Goal: Task Accomplishment & Management: Use online tool/utility

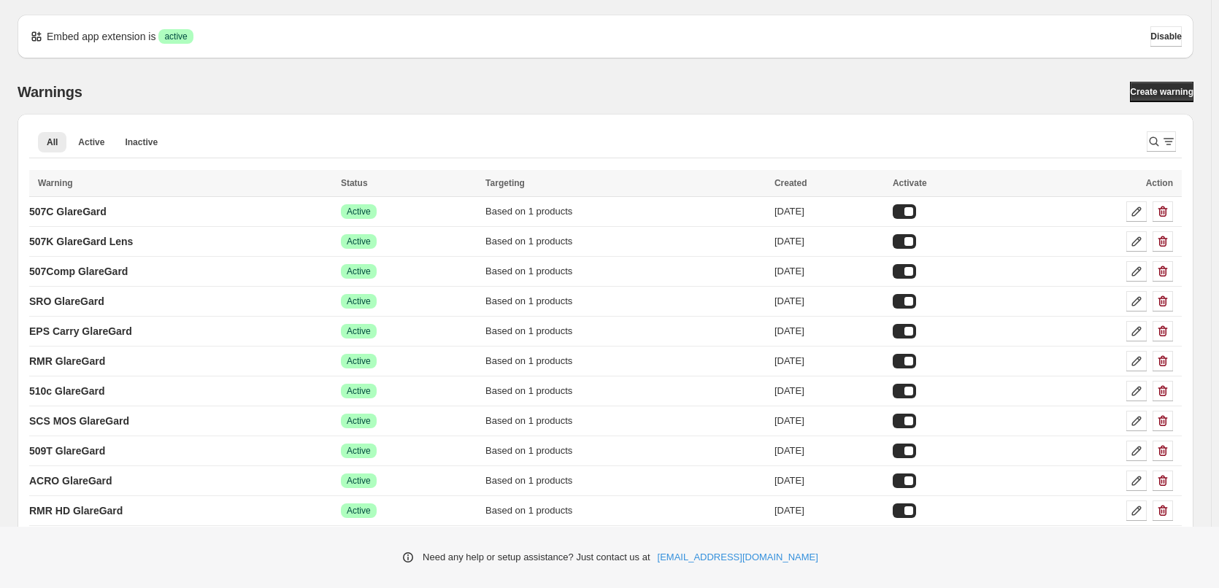
click at [1155, 104] on div "Warnings Create warning All Active Inactive More views All Active Inactive More…" at bounding box center [606, 579] width 1176 height 994
click at [1167, 96] on span "Create warning" at bounding box center [1162, 92] width 64 height 12
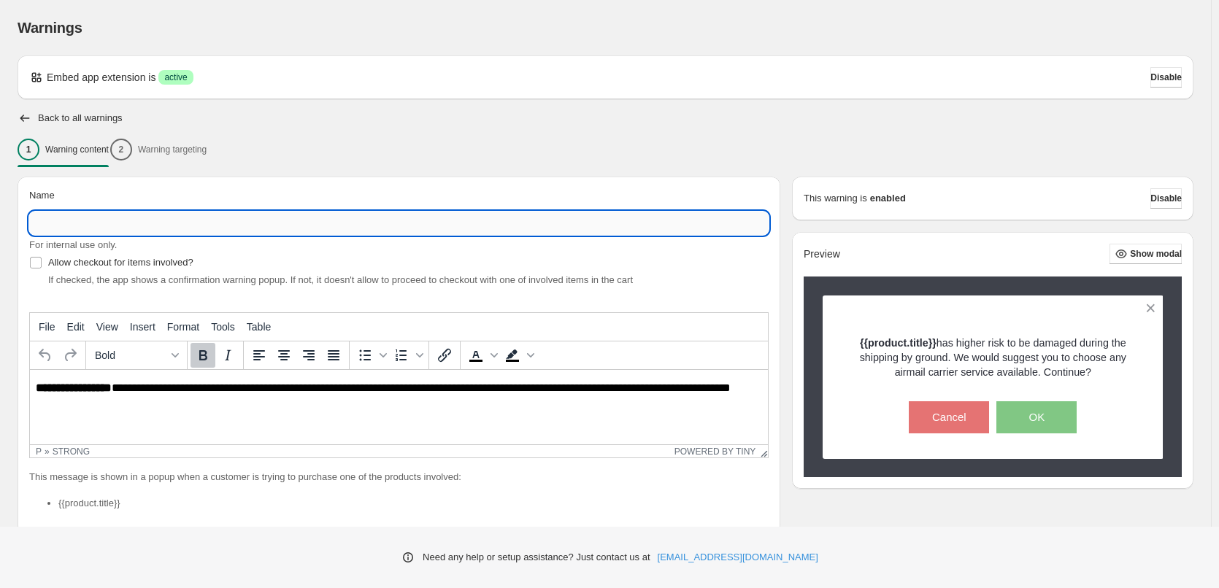
click at [205, 230] on input "Name" at bounding box center [399, 223] width 740 height 23
type input "*"
type input "*****"
type input "******"
click at [172, 384] on p "**********" at bounding box center [403, 395] width 734 height 26
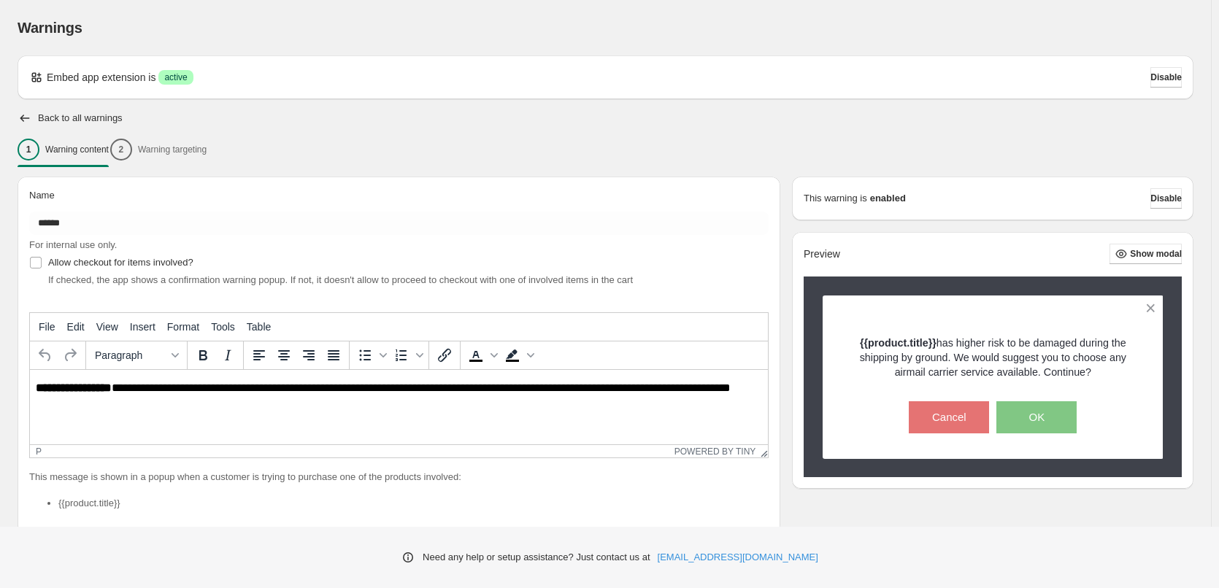
click at [104, 388] on strong "**********" at bounding box center [74, 388] width 76 height 11
click at [112, 388] on strong "**********" at bounding box center [74, 388] width 76 height 11
click at [99, 413] on html "**********" at bounding box center [399, 395] width 738 height 50
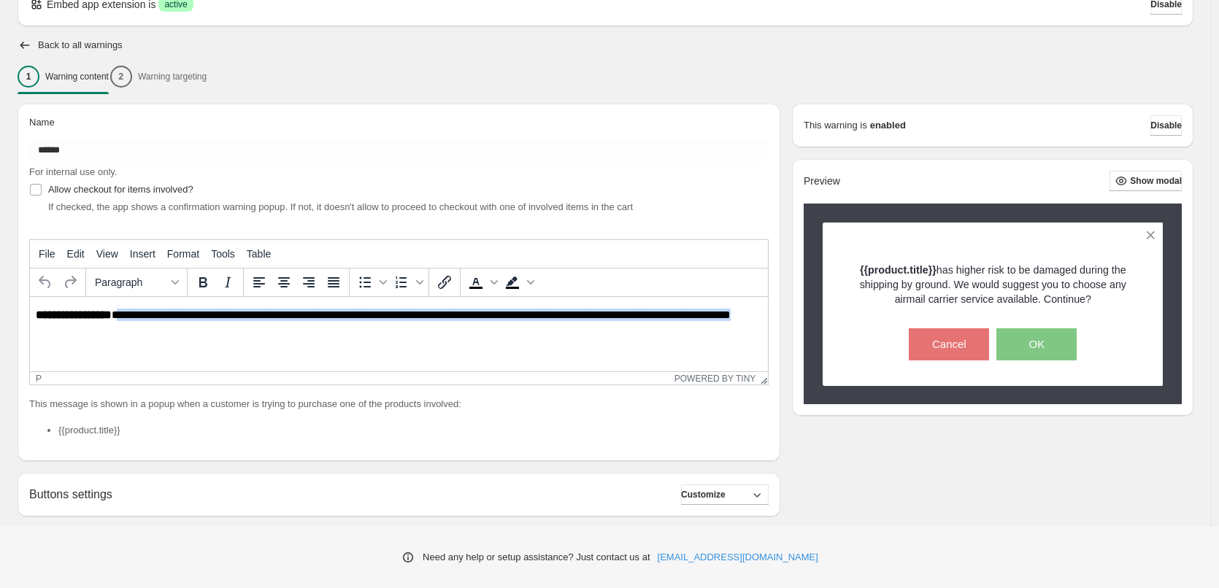
drag, startPoint x: 140, startPoint y: 326, endPoint x: 120, endPoint y: 315, distance: 22.9
click at [120, 315] on p "**********" at bounding box center [403, 322] width 734 height 26
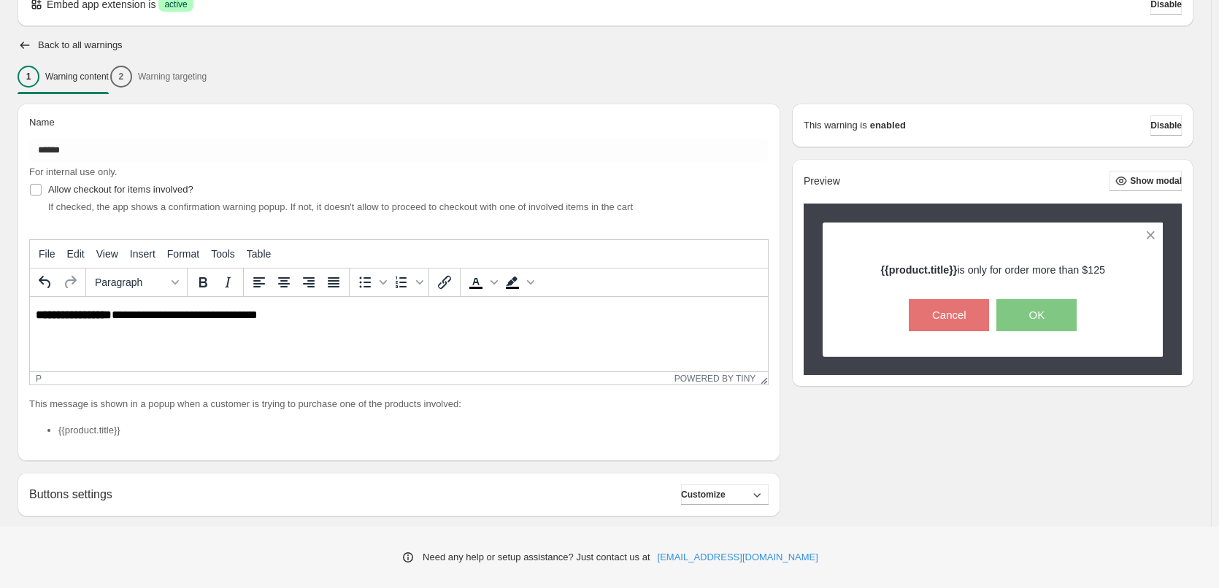
click at [163, 404] on p "This message is shown in a popup when a customer is trying to purchase one of t…" at bounding box center [399, 404] width 740 height 15
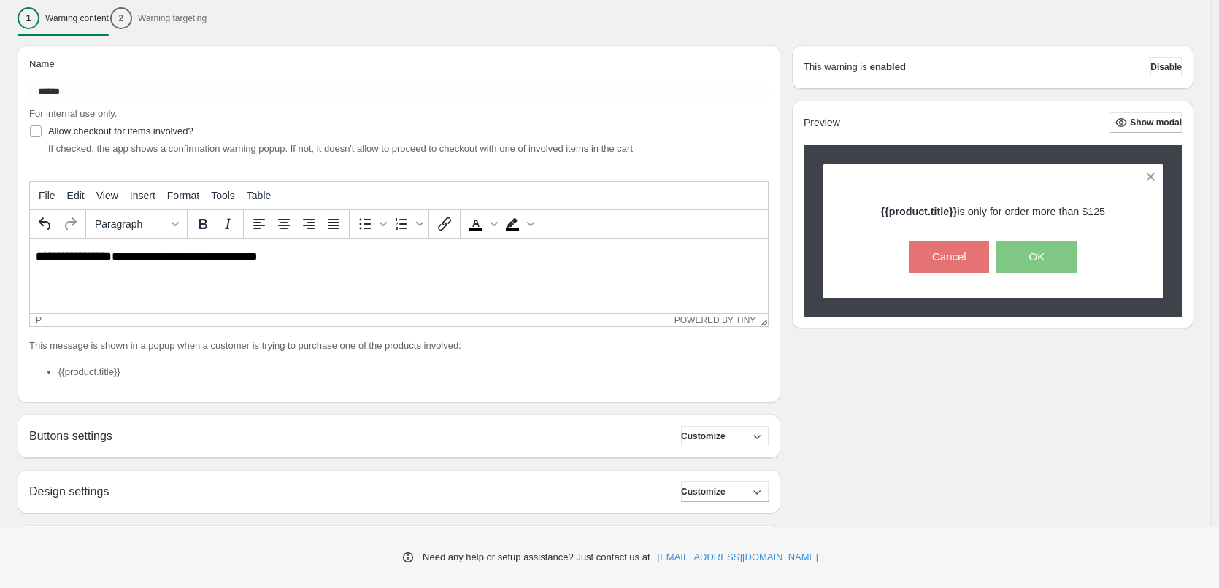
scroll to position [250, 0]
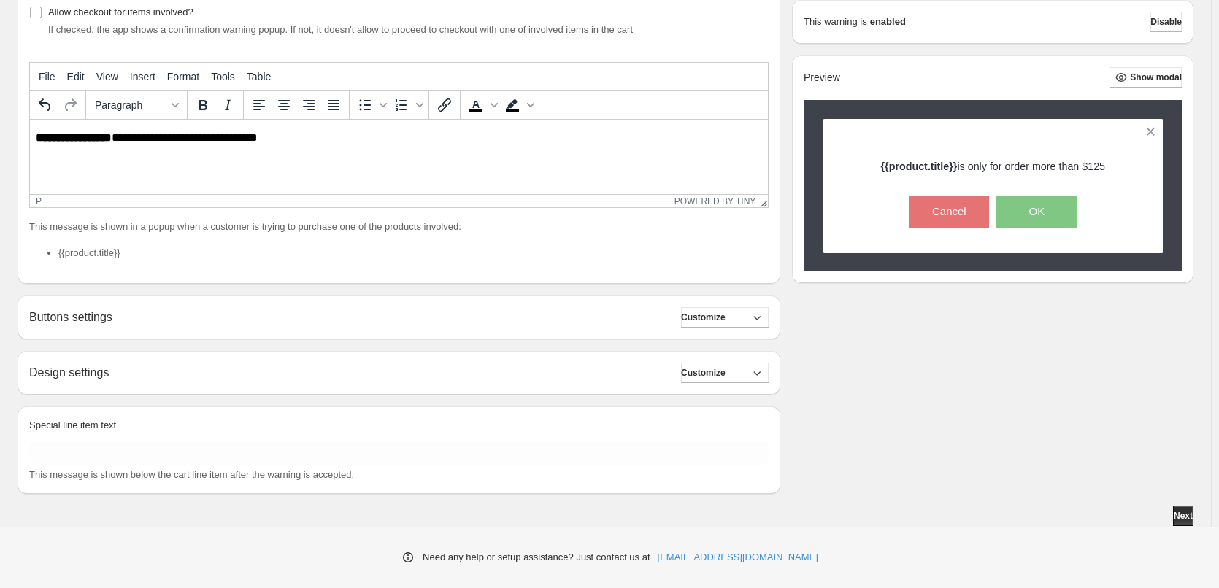
click at [746, 328] on div "Buttons settings Customize Cancel button: Text ****** Font size: 15 10 15 20 Bo…" at bounding box center [399, 318] width 763 height 44
click at [749, 320] on button "Customize" at bounding box center [725, 317] width 88 height 20
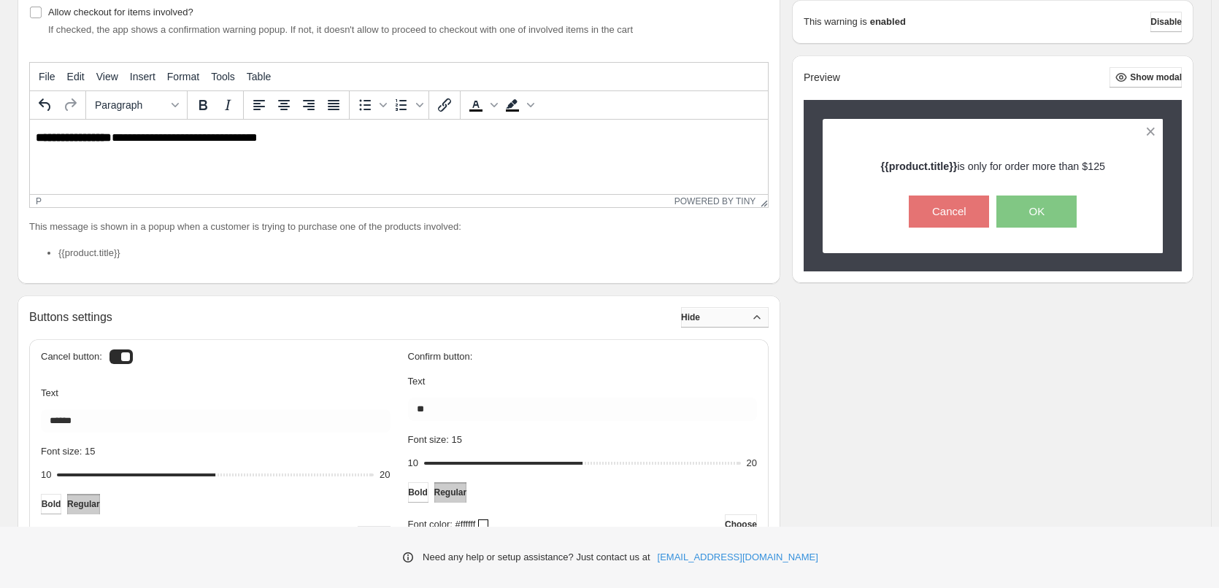
click at [749, 320] on button "Hide" at bounding box center [725, 317] width 88 height 20
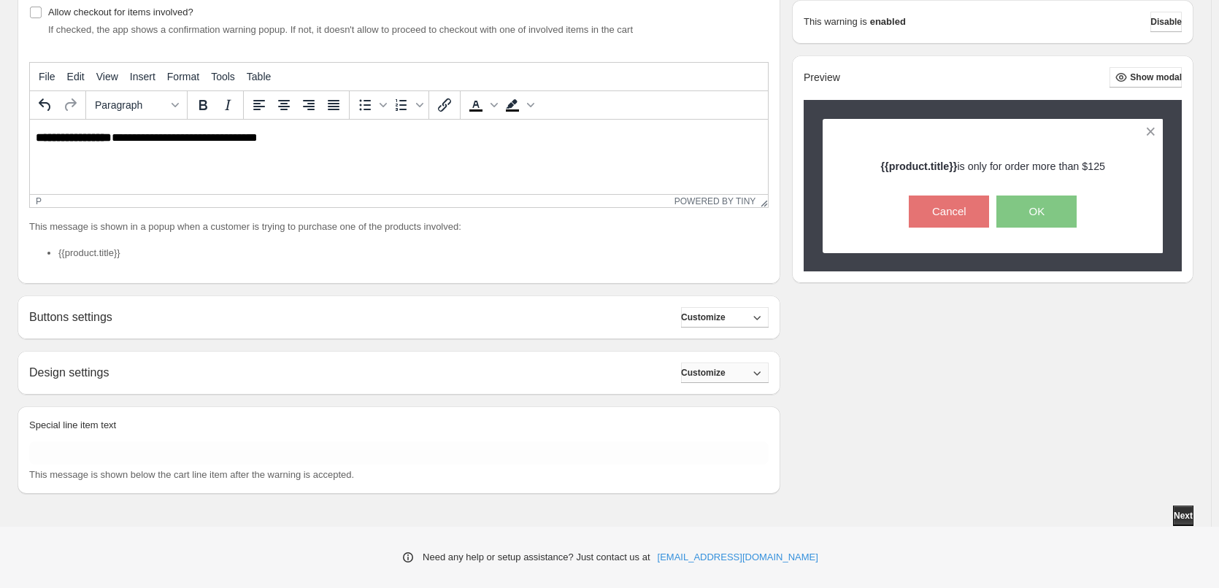
click at [708, 372] on span "Customize" at bounding box center [703, 373] width 45 height 12
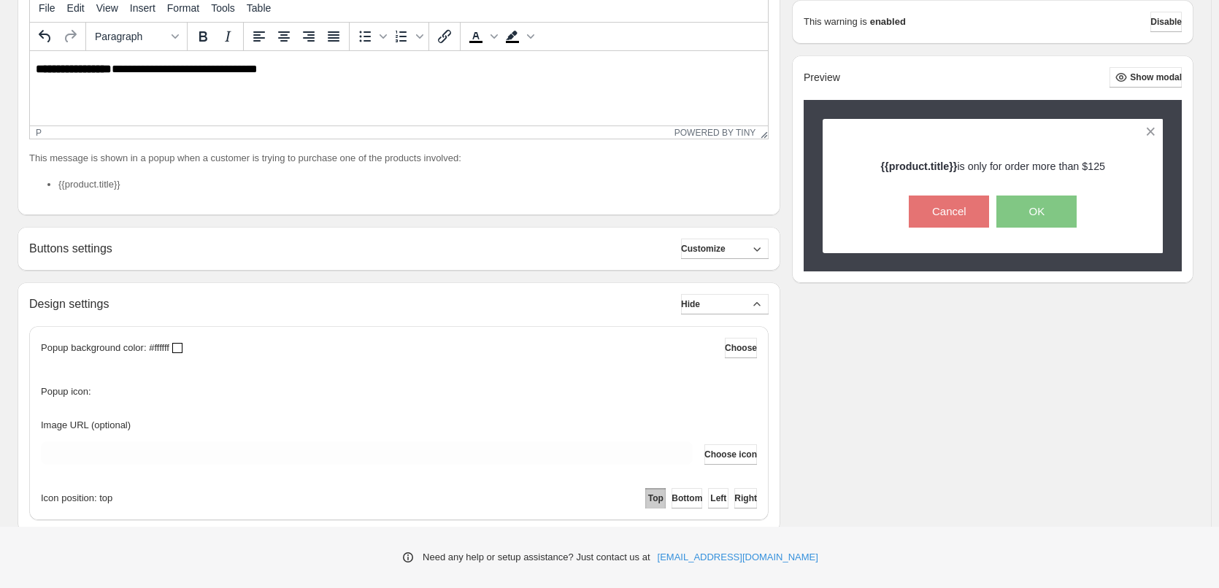
scroll to position [456, 0]
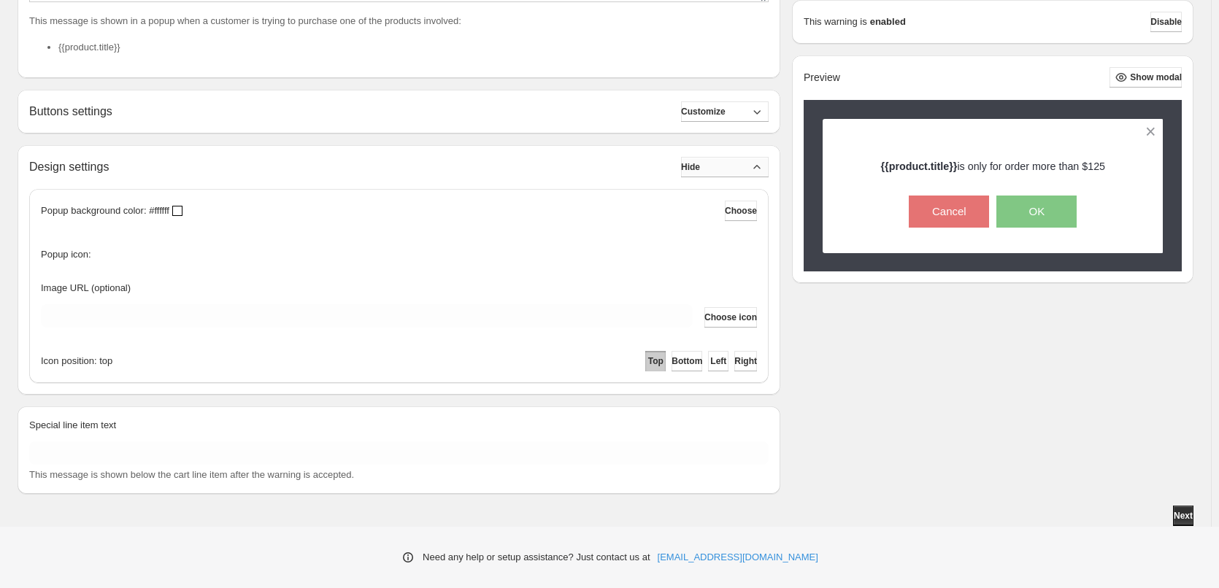
click at [748, 171] on button "Hide" at bounding box center [725, 167] width 88 height 20
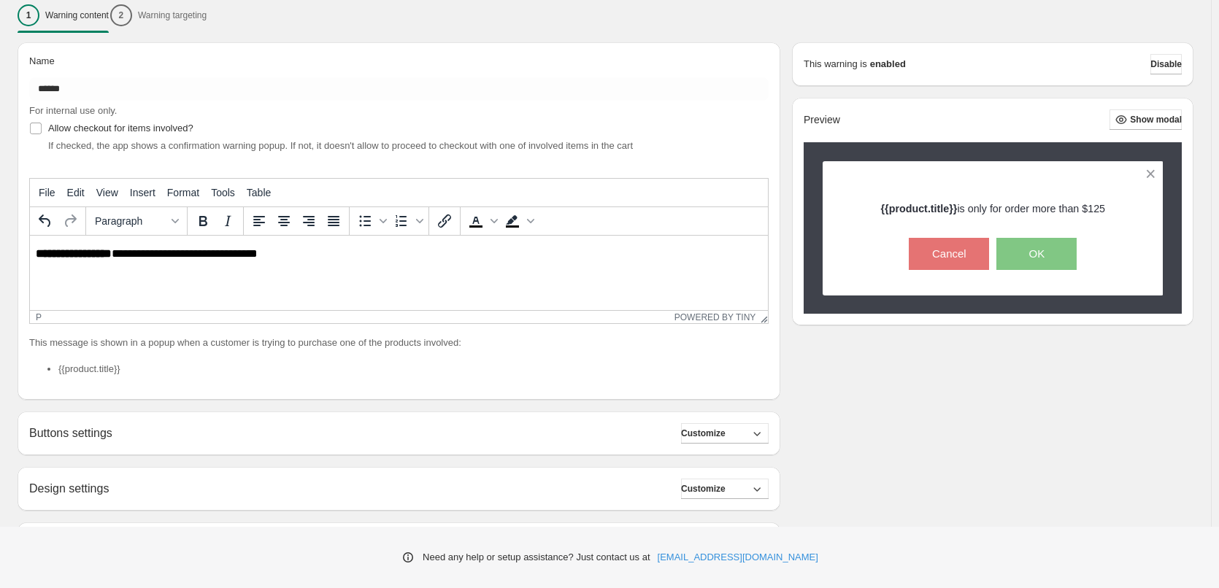
scroll to position [250, 0]
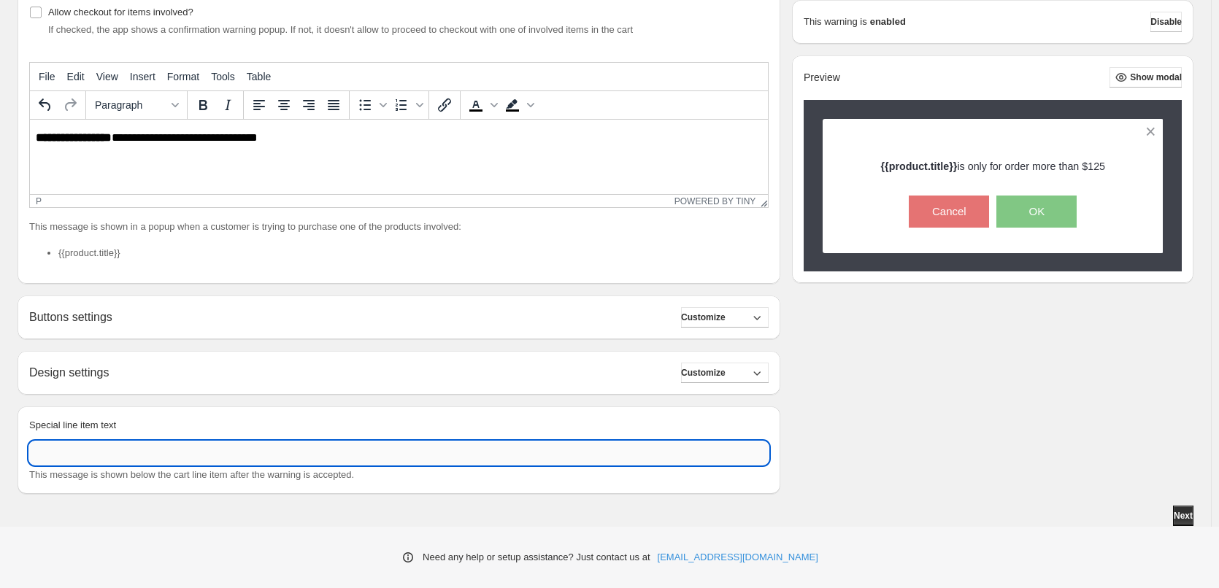
click at [377, 458] on input "Special line item text" at bounding box center [399, 453] width 740 height 23
type input "*"
type input "**********"
click at [265, 502] on div "**********" at bounding box center [606, 226] width 1176 height 600
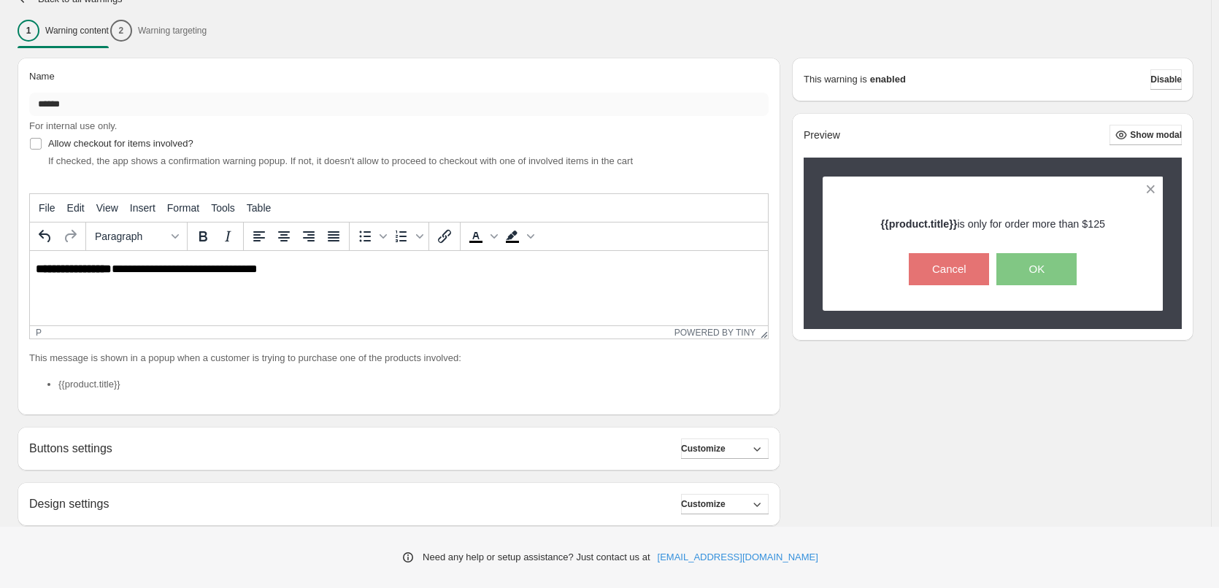
scroll to position [0, 0]
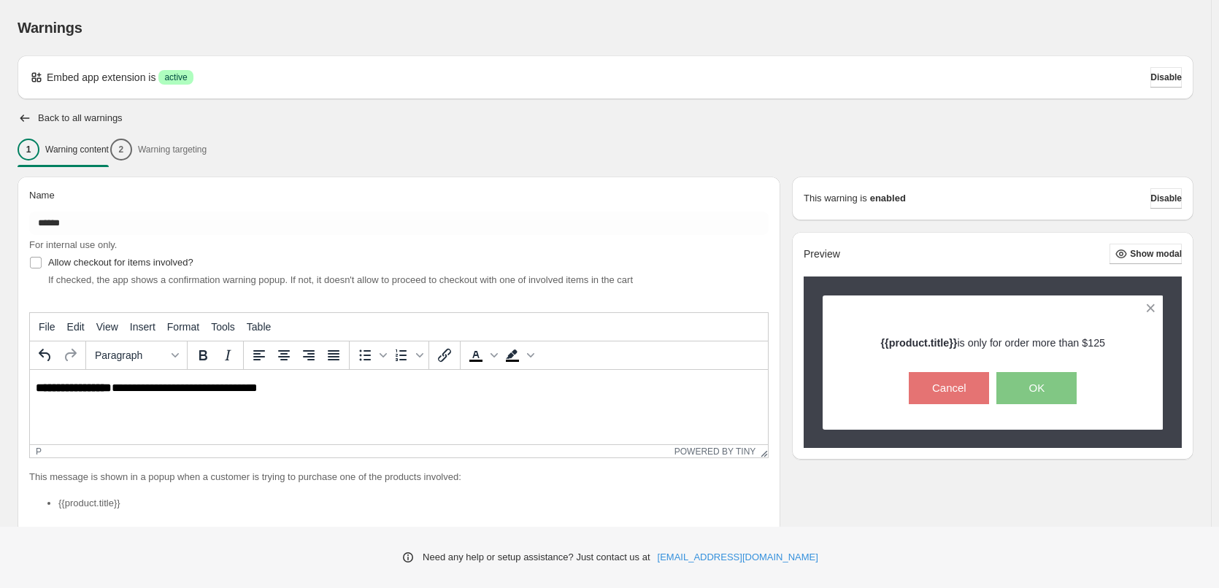
click at [199, 154] on div "1 Warning content 2 Warning targeting" at bounding box center [606, 149] width 1176 height 31
click at [159, 154] on div "1 Warning content 2 Warning targeting" at bounding box center [606, 149] width 1176 height 31
click at [154, 153] on div "1 Warning content 2 Warning targeting" at bounding box center [606, 149] width 1176 height 31
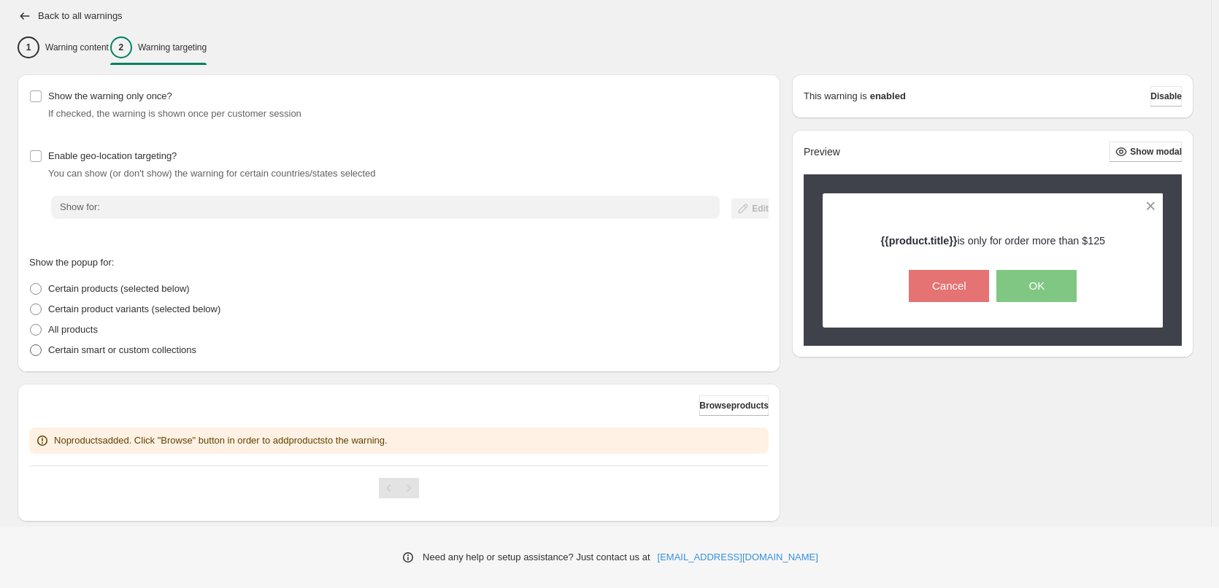
scroll to position [129, 0]
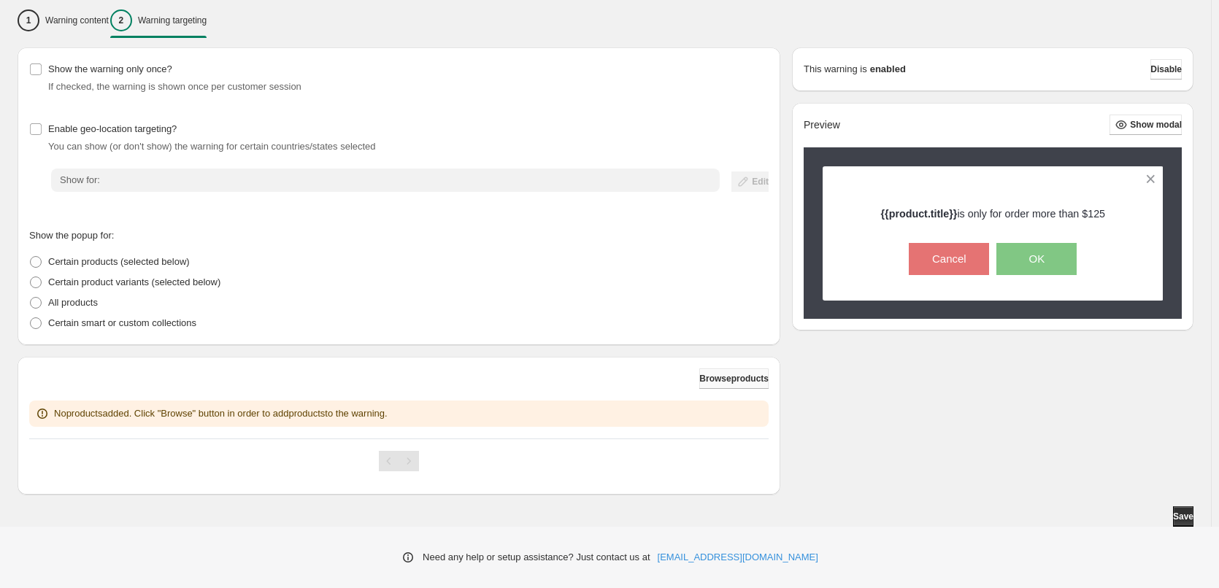
click at [721, 381] on span "Browse products" at bounding box center [733, 379] width 69 height 12
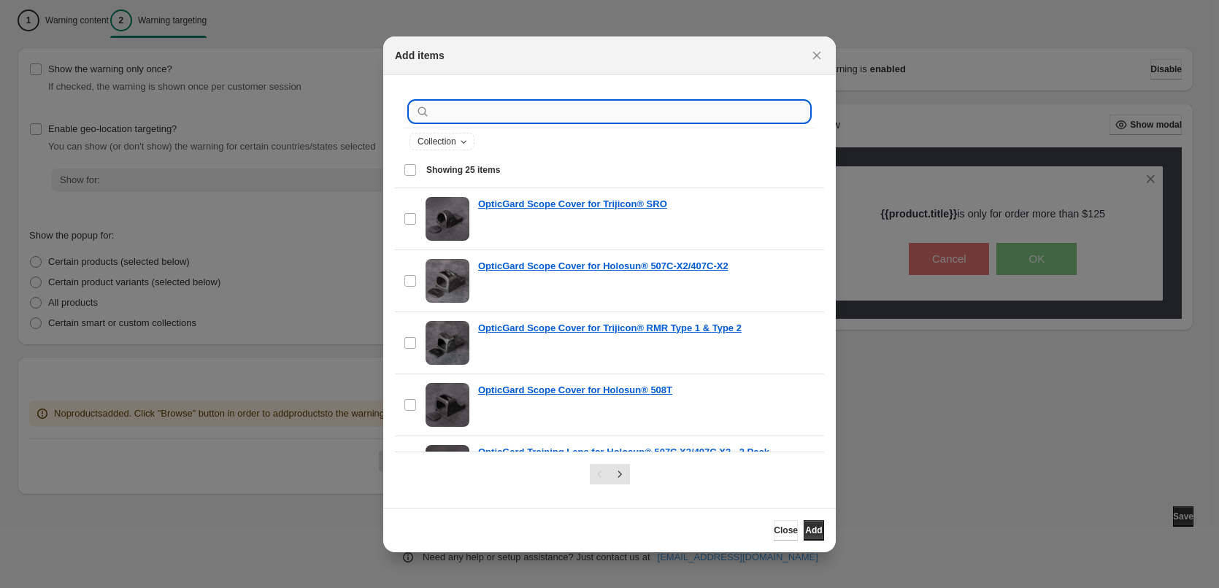
click at [467, 117] on input ":r35:" at bounding box center [621, 111] width 377 height 20
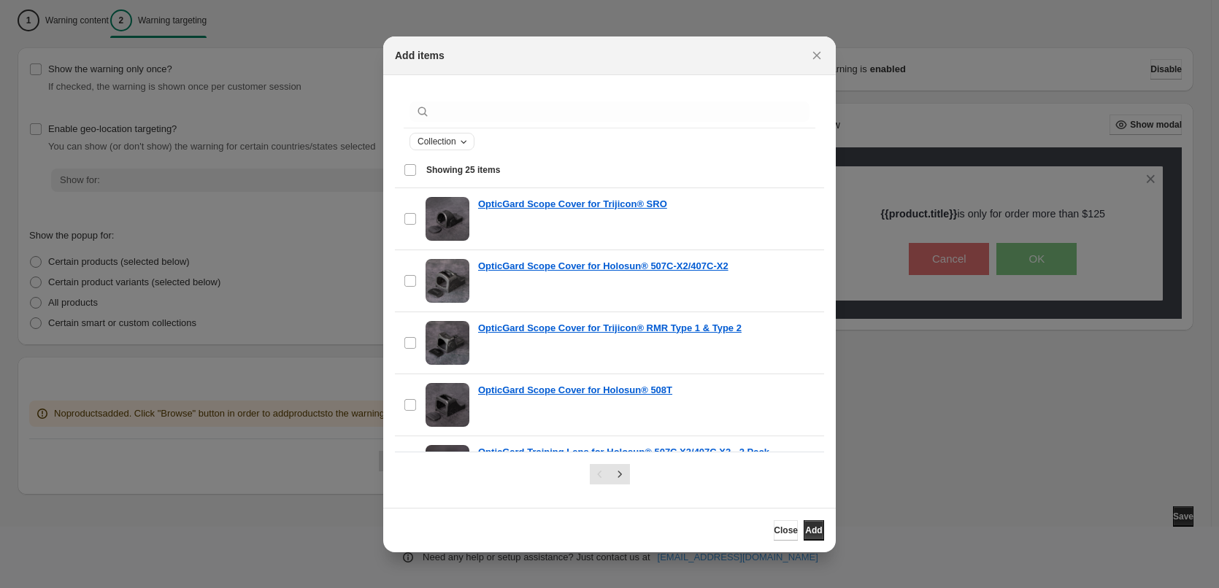
click at [473, 148] on button "Collection" at bounding box center [442, 142] width 64 height 16
drag, startPoint x: 580, startPoint y: 156, endPoint x: 623, endPoint y: 156, distance: 42.3
click at [581, 156] on div "Select all 25 items Showing 25 items" at bounding box center [610, 170] width 412 height 35
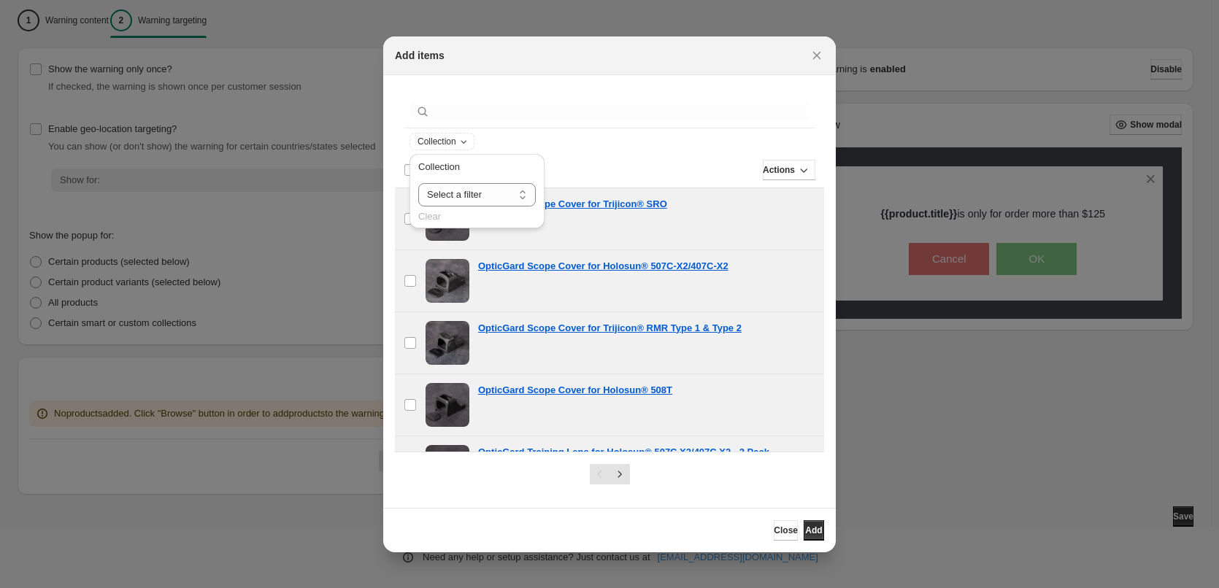
click at [753, 140] on div "Collection" at bounding box center [610, 142] width 400 height 18
click at [469, 144] on icon "Collection" at bounding box center [464, 142] width 12 height 12
click at [400, 172] on div "Showing 25 items Deselect all 25 items Showing 25 items Select Deselect all 25 …" at bounding box center [609, 170] width 429 height 35
click at [409, 171] on div "Deselect all 25 items 25 selected" at bounding box center [439, 170] width 70 height 13
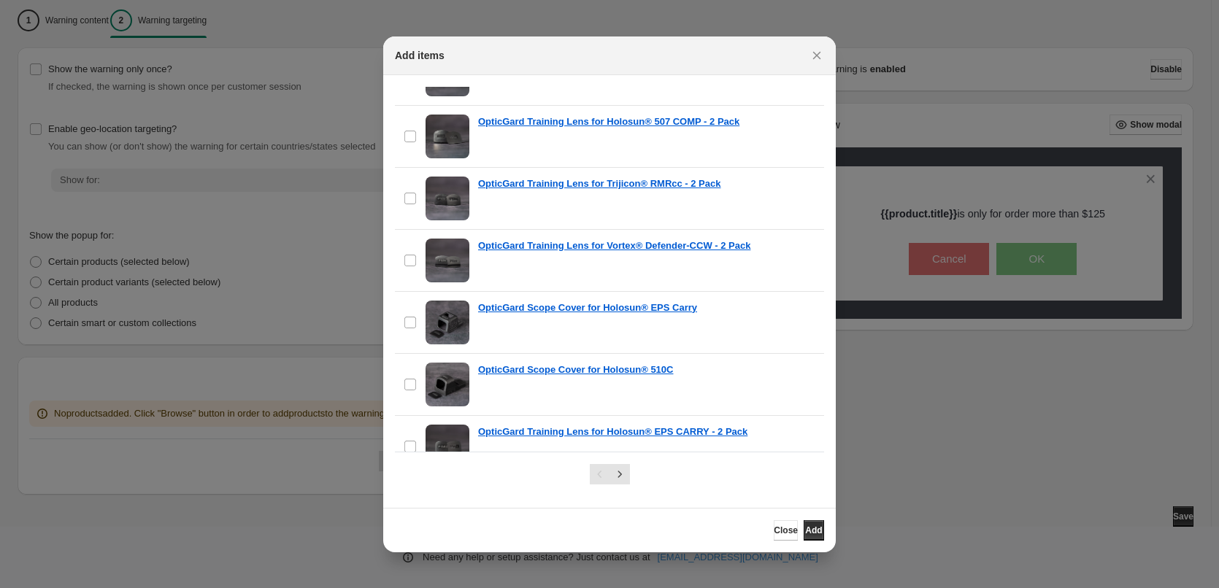
scroll to position [1287, 0]
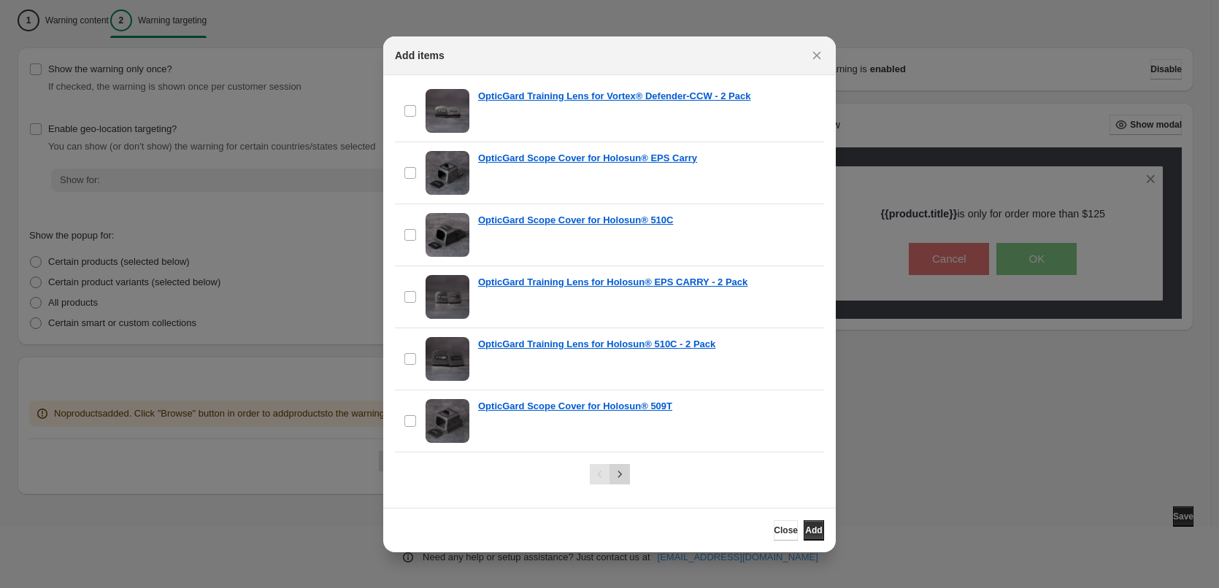
click at [624, 480] on icon "Next" at bounding box center [620, 474] width 15 height 15
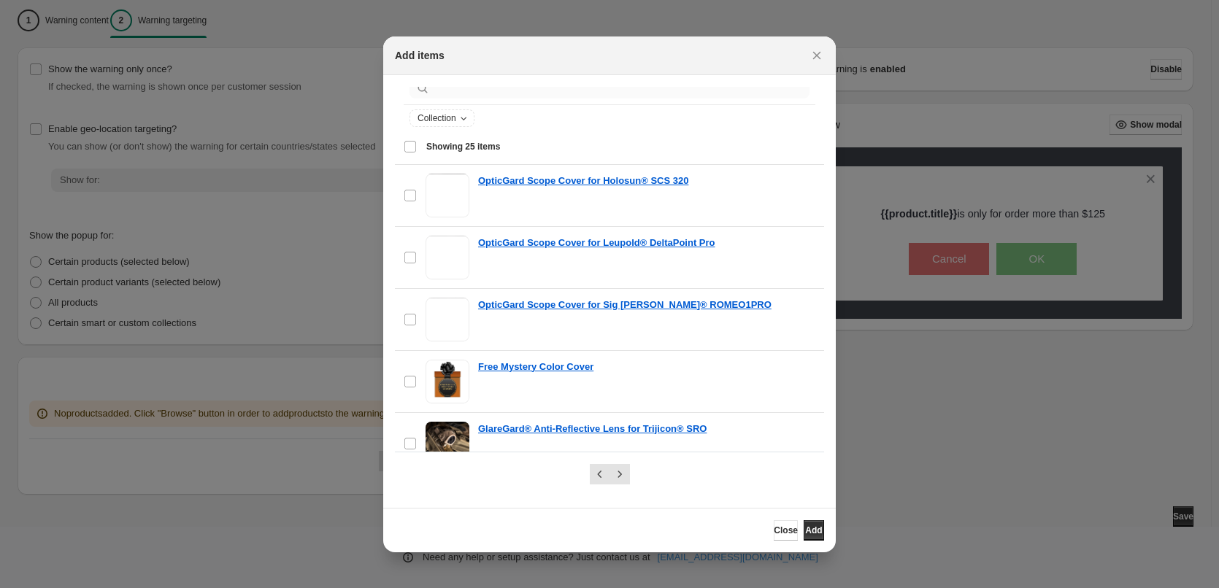
scroll to position [0, 0]
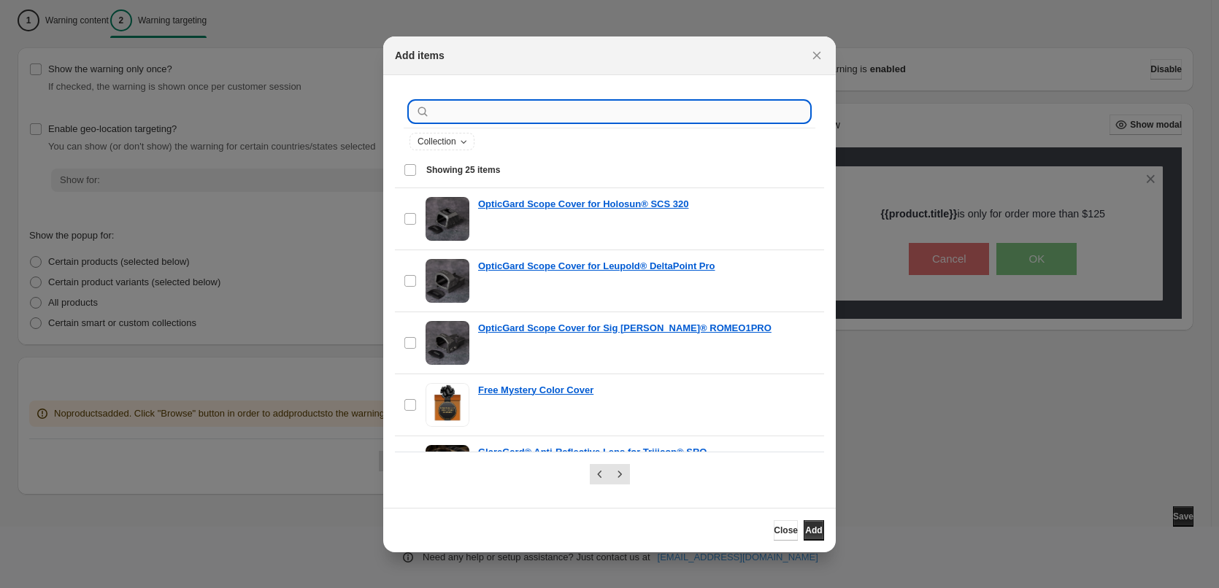
click at [524, 114] on input ":r35:" at bounding box center [621, 111] width 377 height 20
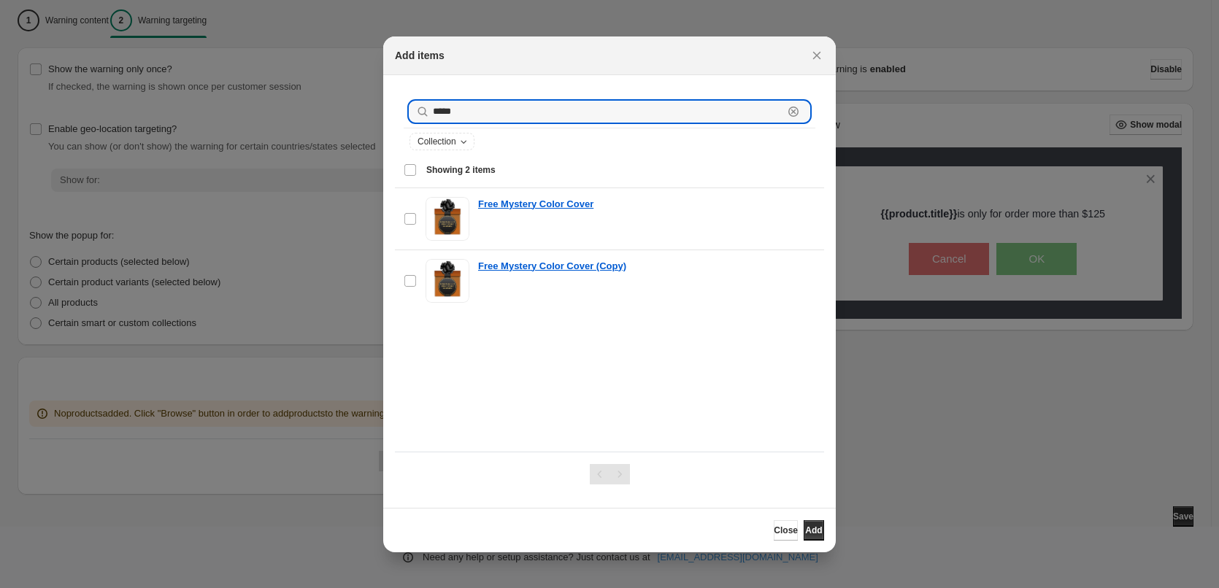
type input "****"
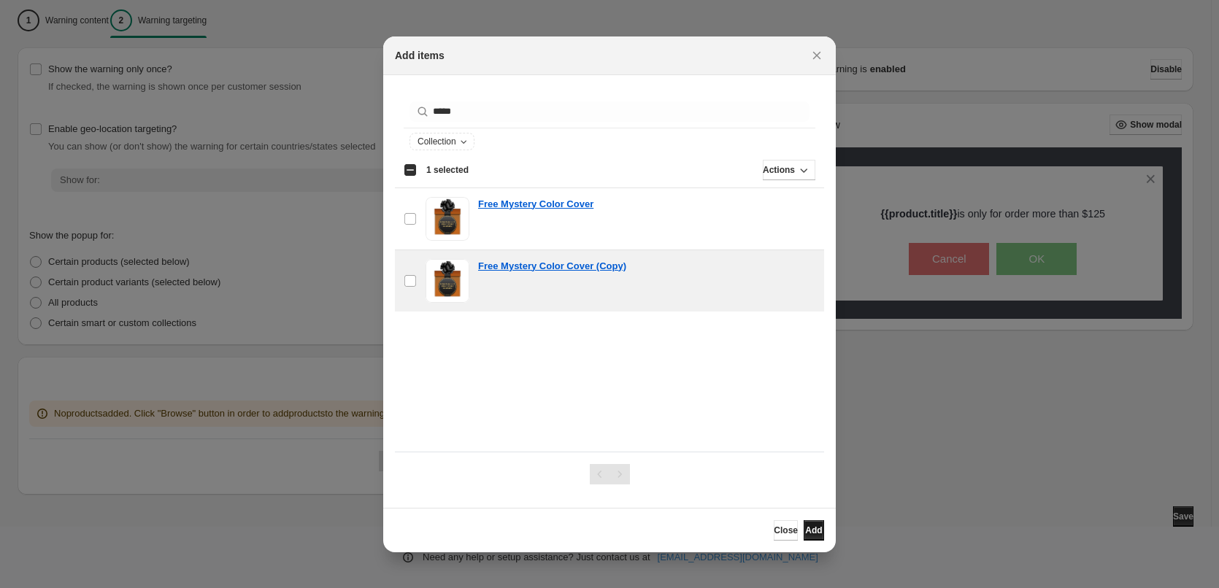
click at [805, 532] on span "Add" at bounding box center [813, 531] width 17 height 12
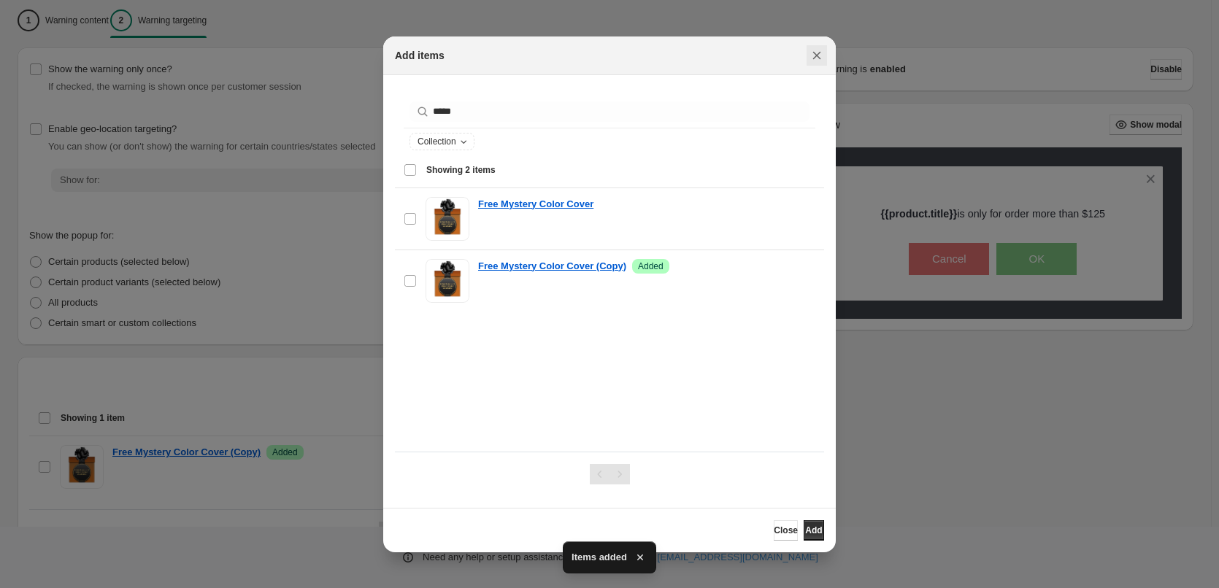
click at [817, 53] on icon "Close" at bounding box center [817, 55] width 15 height 15
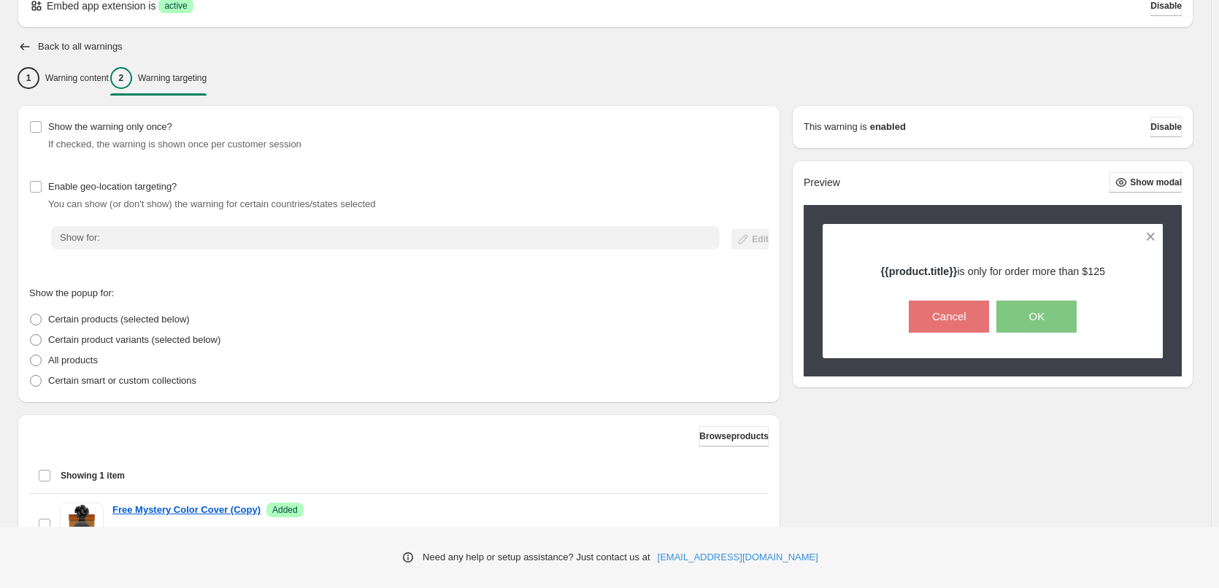
scroll to position [73, 0]
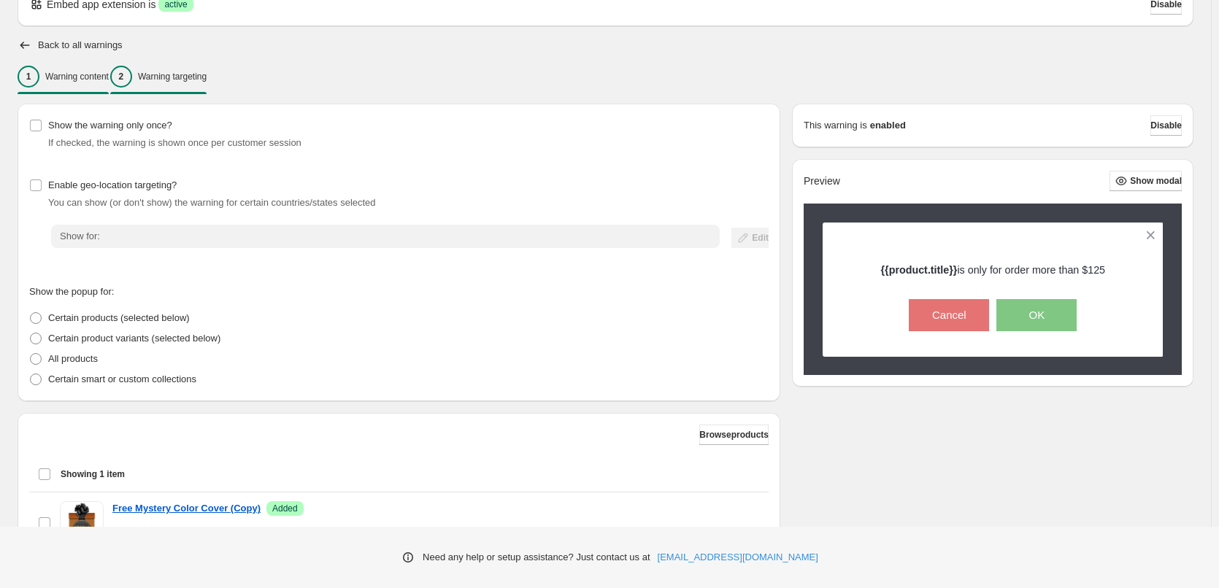
click at [92, 75] on p "Warning content" at bounding box center [77, 77] width 64 height 12
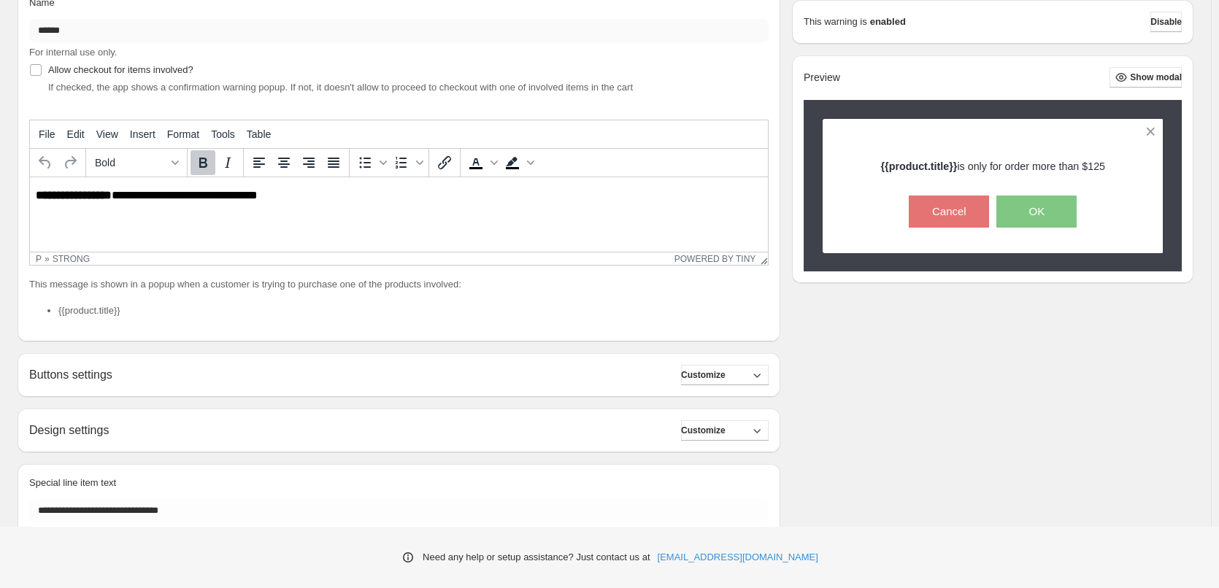
scroll to position [0, 0]
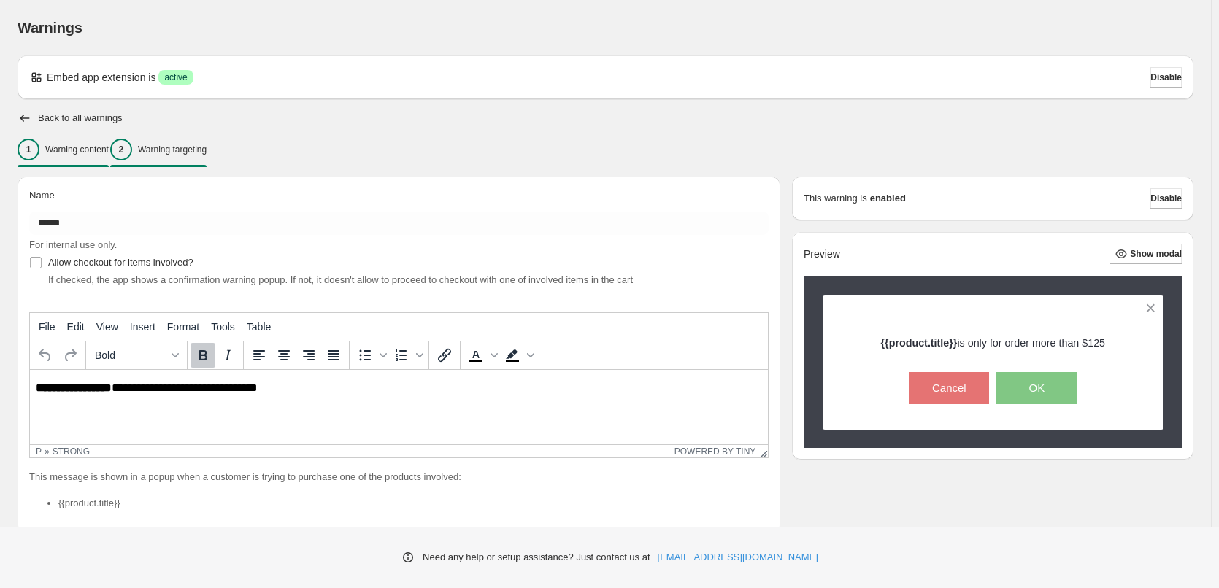
click at [191, 145] on p "Warning targeting" at bounding box center [172, 150] width 69 height 12
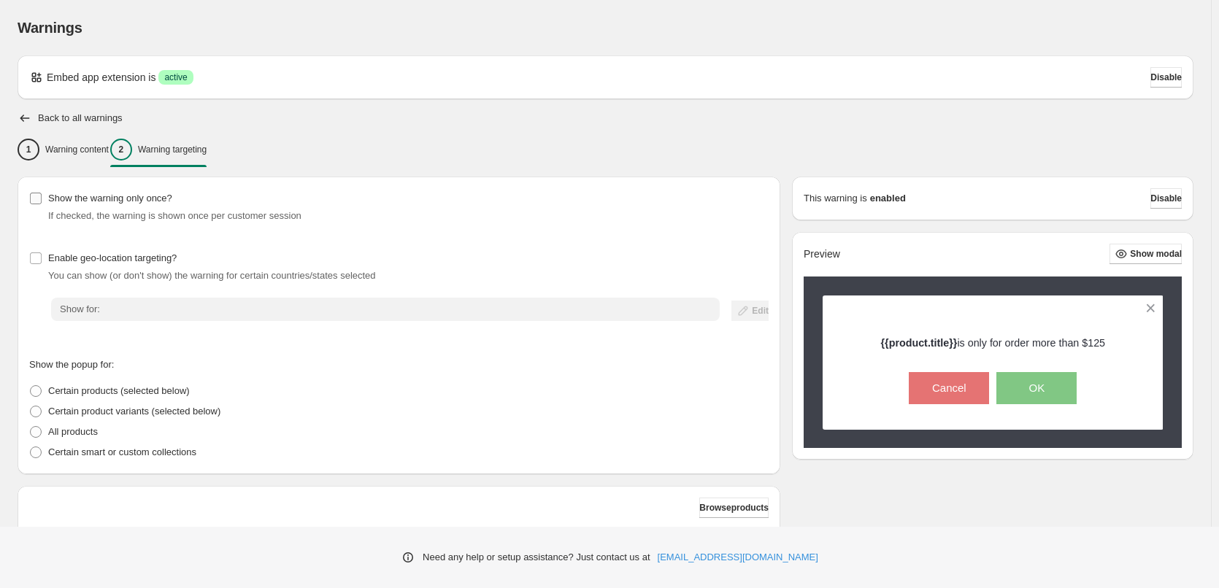
click at [121, 200] on span "Show the warning only once?" at bounding box center [110, 198] width 124 height 11
click at [125, 200] on span "Show the warning only once?" at bounding box center [110, 198] width 124 height 11
click at [105, 140] on div "1 Warning content" at bounding box center [63, 150] width 91 height 22
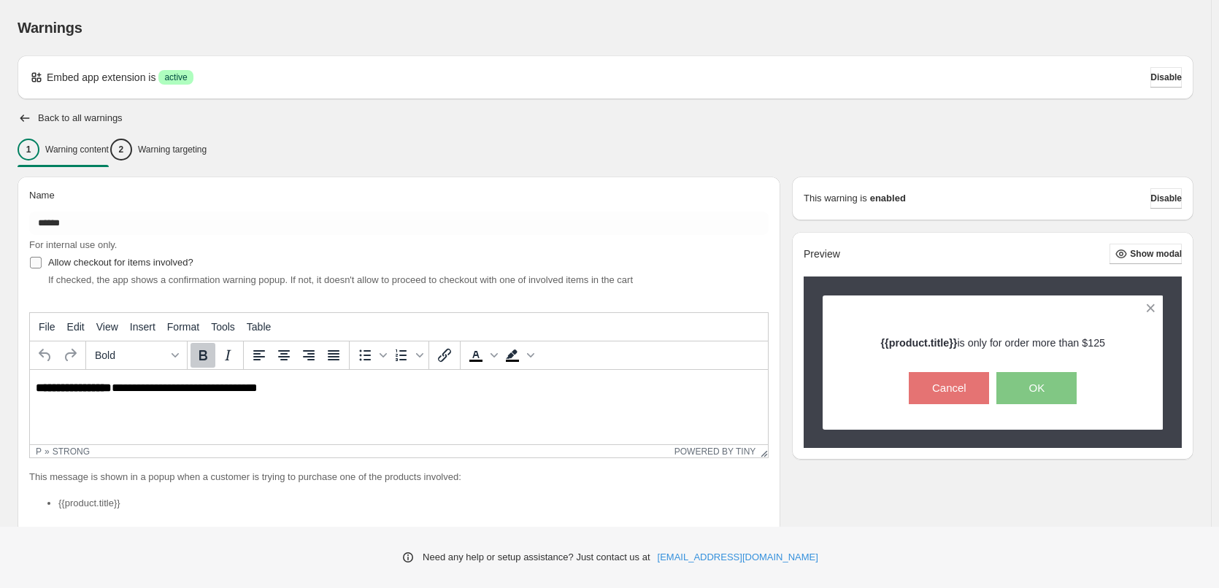
click at [186, 272] on label "Allow checkout for items involved?" at bounding box center [111, 263] width 164 height 20
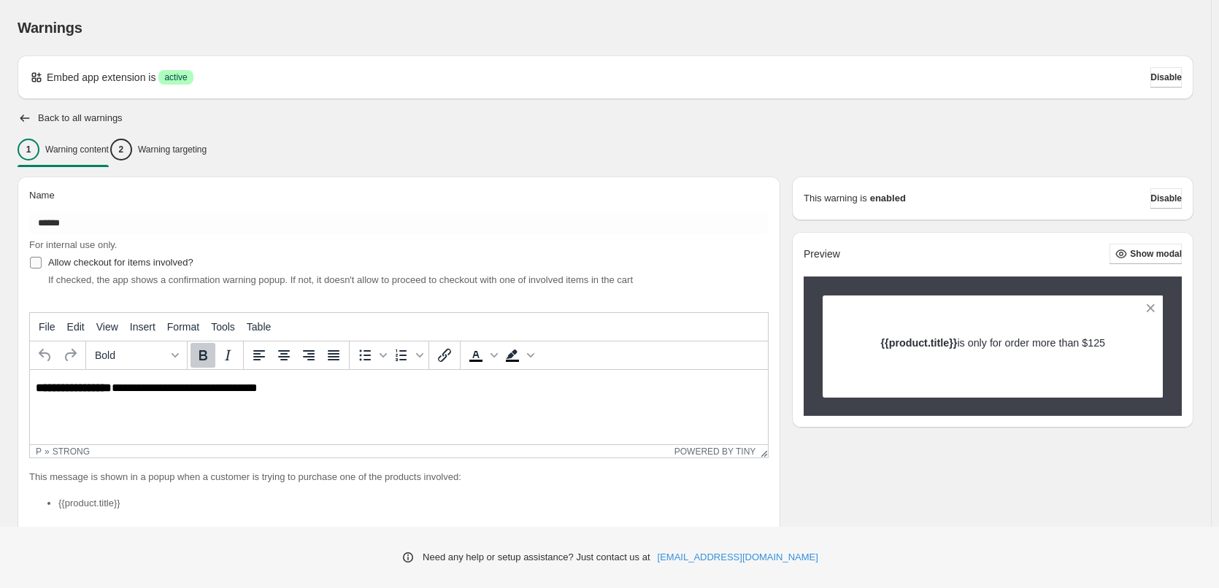
click at [186, 265] on span "Allow checkout for items involved?" at bounding box center [120, 262] width 145 height 11
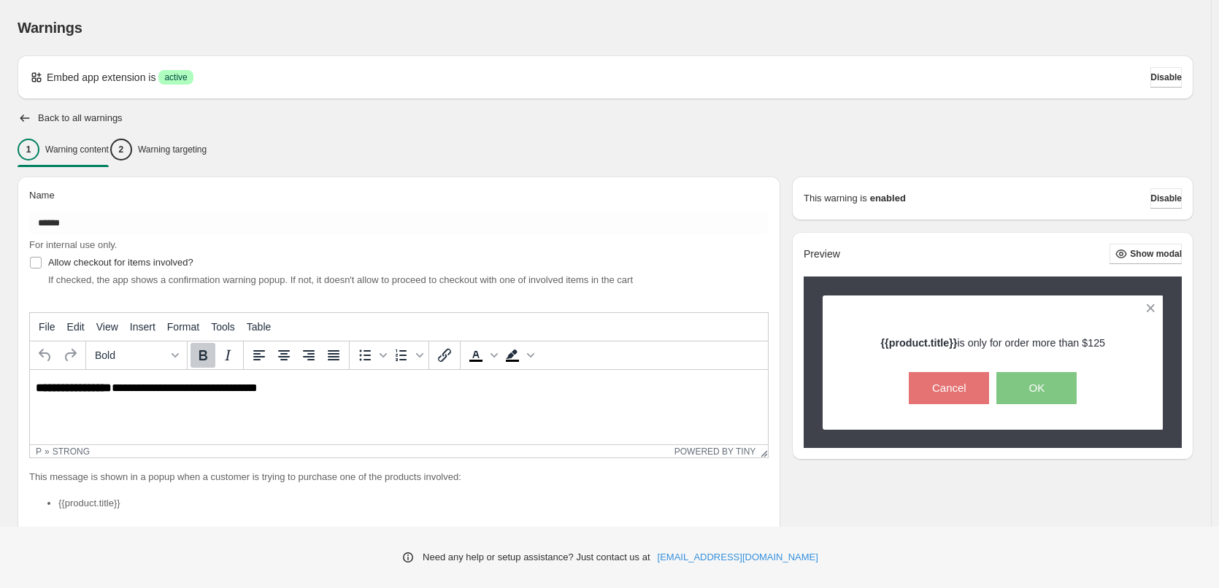
click at [751, 286] on div "If checked, the app shows a confirmation warning popup. If not, it doesn't allo…" at bounding box center [408, 280] width 721 height 15
